Goal: Find specific page/section: Find specific page/section

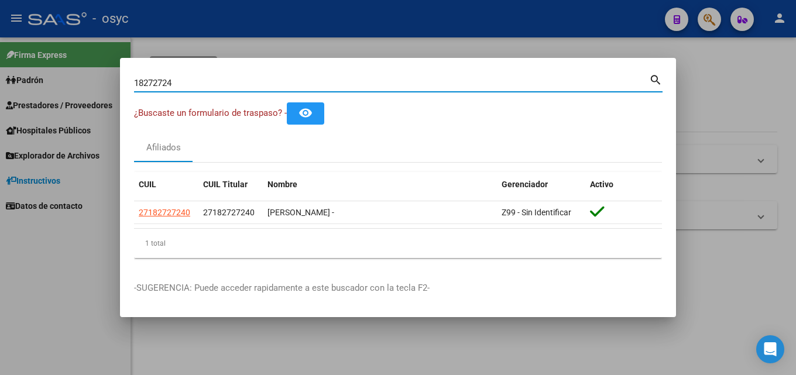
drag, startPoint x: 244, startPoint y: 88, endPoint x: 0, endPoint y: 58, distance: 245.8
click at [0, 60] on div "18272724 Buscar (apellido, dni, cuil, nro traspaso, cuit, obra social) search ¿…" at bounding box center [398, 187] width 796 height 375
paste input "52115082"
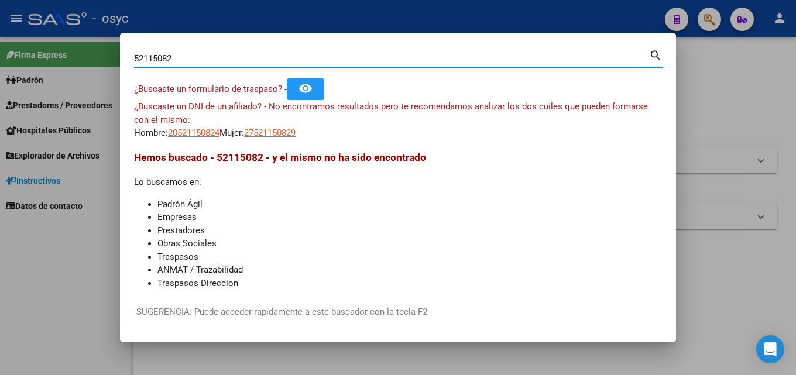
drag, startPoint x: 246, startPoint y: 56, endPoint x: 0, endPoint y: 55, distance: 246.3
click at [0, 55] on div "52115082 Buscar (apellido, dni, cuil, nro traspaso, cuit, obra social) search ¿…" at bounding box center [398, 187] width 796 height 375
paste input "38703859"
type input "38703859"
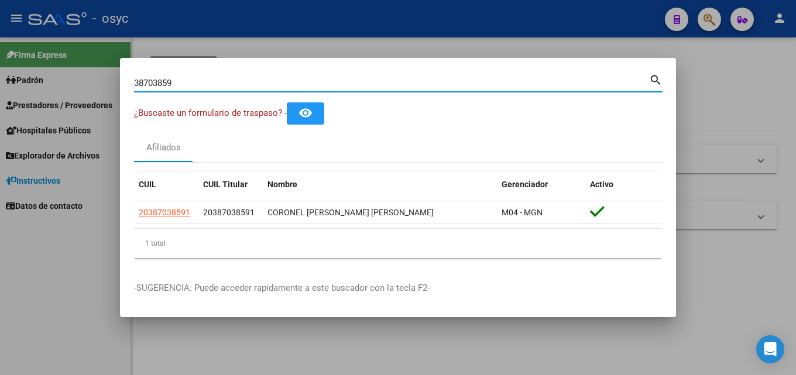
click at [49, 287] on div at bounding box center [398, 187] width 796 height 375
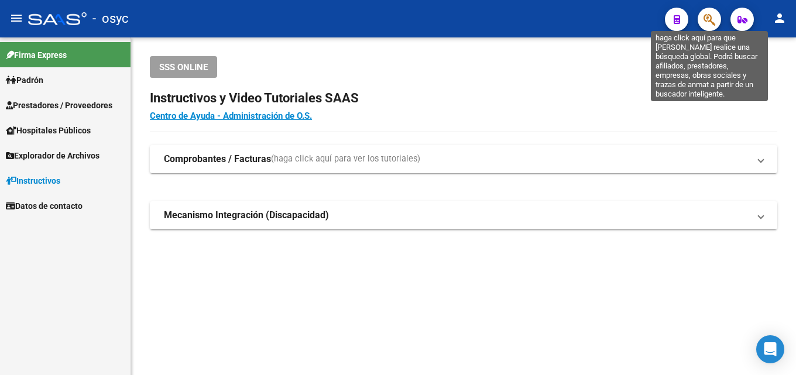
click at [712, 23] on icon "button" at bounding box center [709, 19] width 12 height 13
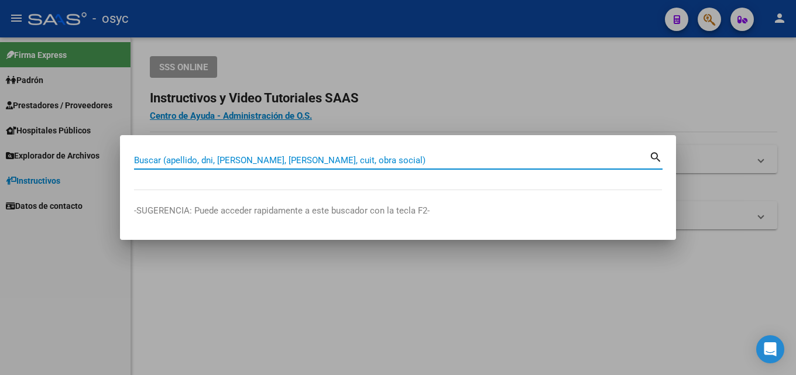
paste input "93914286"
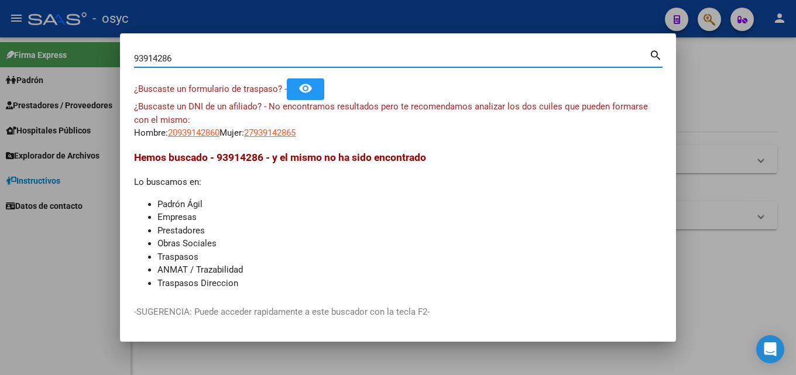
drag, startPoint x: 201, startPoint y: 63, endPoint x: 82, endPoint y: 53, distance: 119.1
click at [79, 55] on div "93914286 Buscar (apellido, dni, cuil, nro traspaso, cuit, obra social) search ¿…" at bounding box center [398, 187] width 796 height 375
paste input "26705117"
type input "26705117"
